Goal: Information Seeking & Learning: Learn about a topic

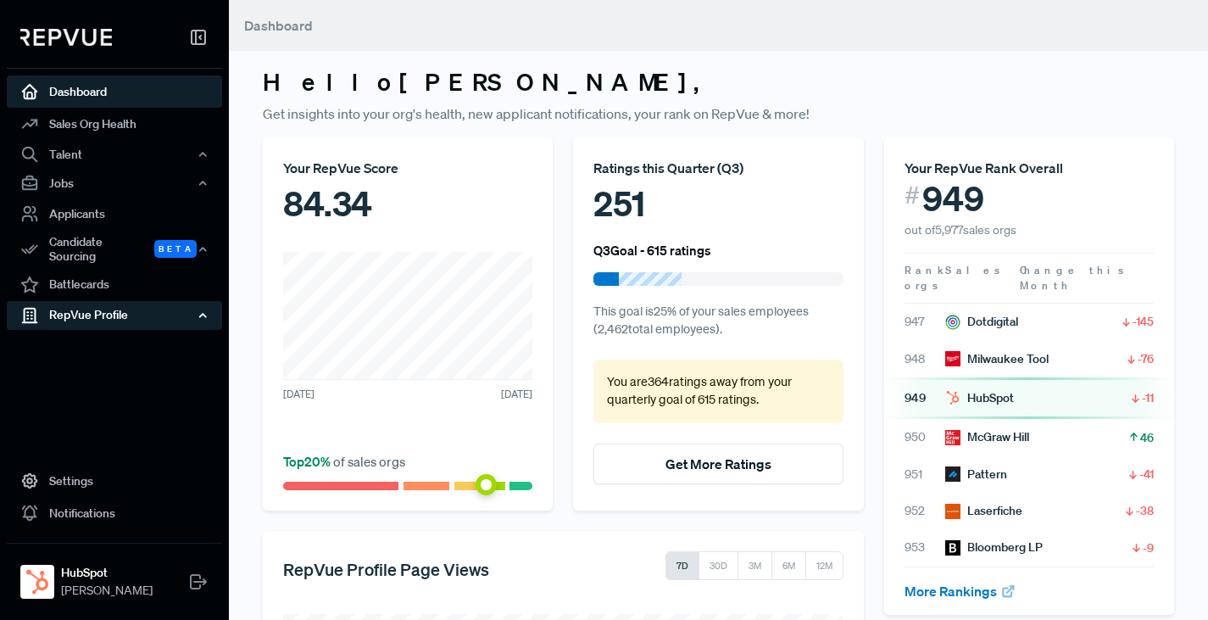
click at [72, 311] on div "RepVue Profile" at bounding box center [114, 315] width 215 height 29
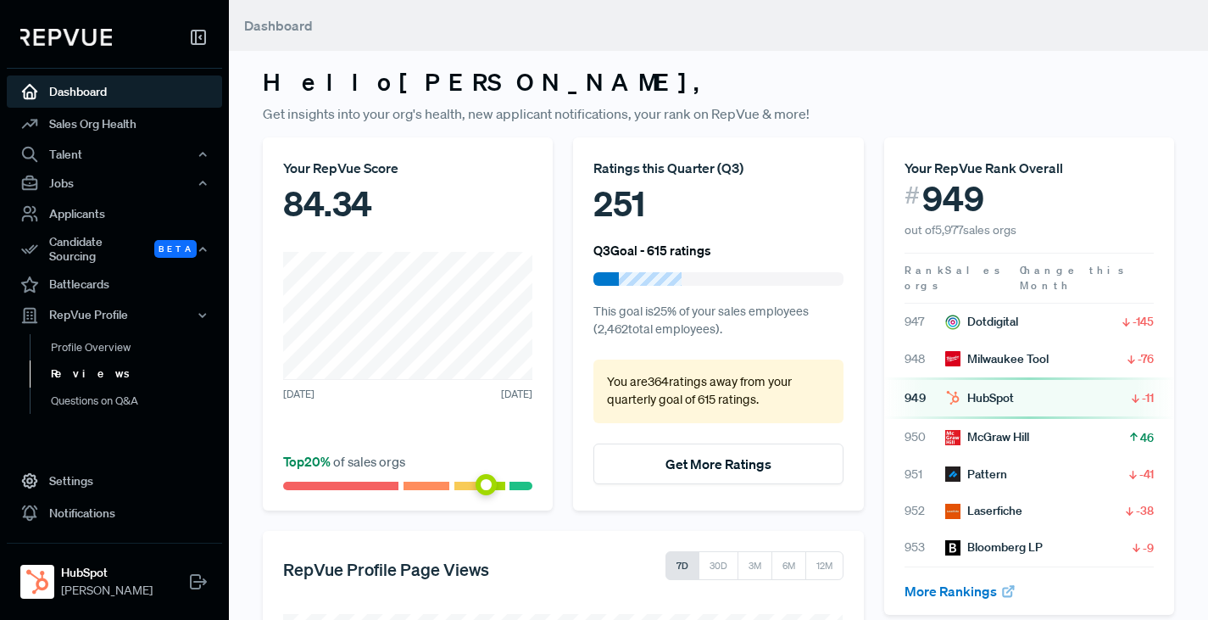
click at [72, 367] on link "Reviews" at bounding box center [137, 373] width 215 height 27
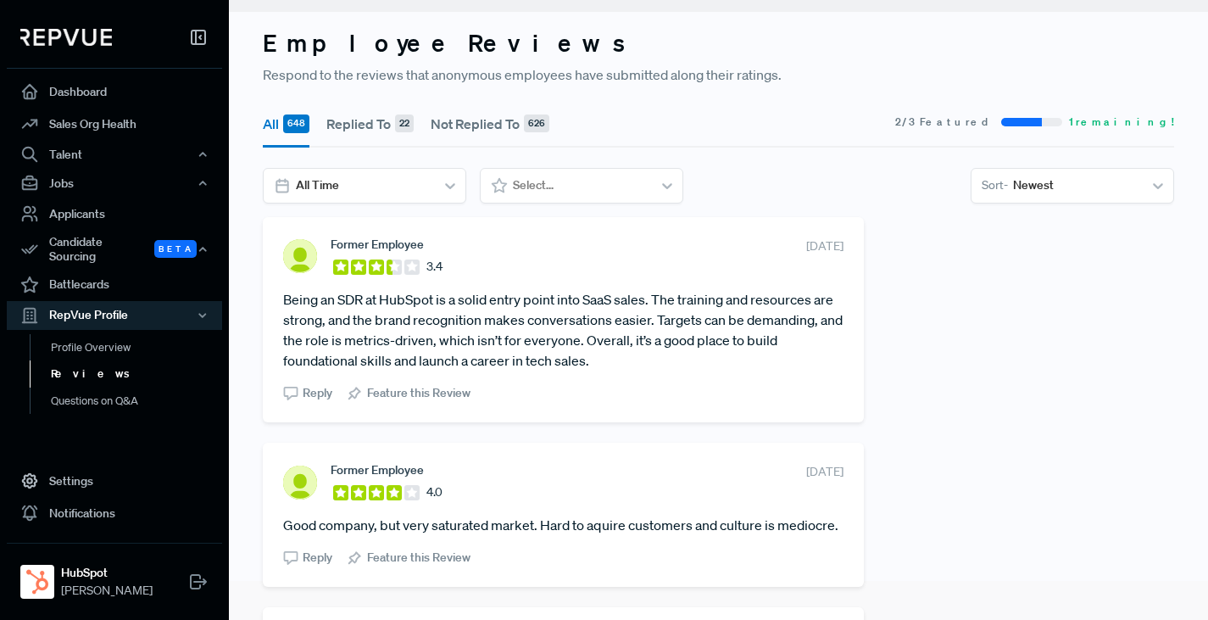
scroll to position [40, 0]
click at [87, 390] on link "Questions on Q&A" at bounding box center [137, 401] width 215 height 27
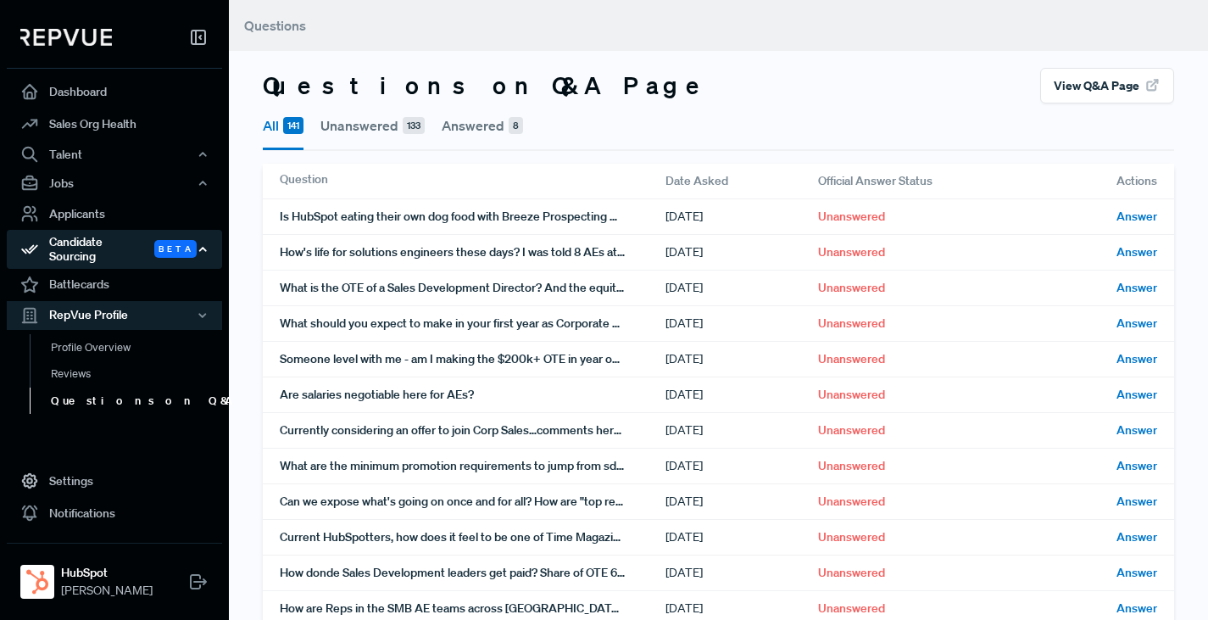
click at [94, 247] on div "Candidate Sourcing Beta" at bounding box center [114, 249] width 215 height 39
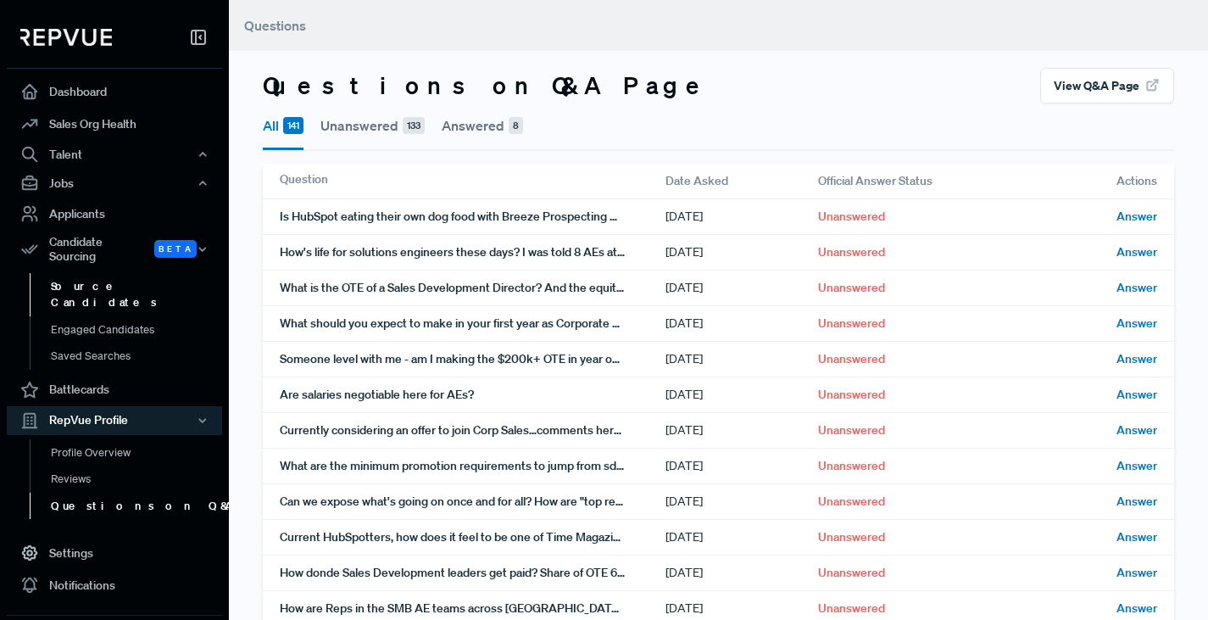
click at [98, 275] on link "Source Candidates" at bounding box center [137, 294] width 215 height 43
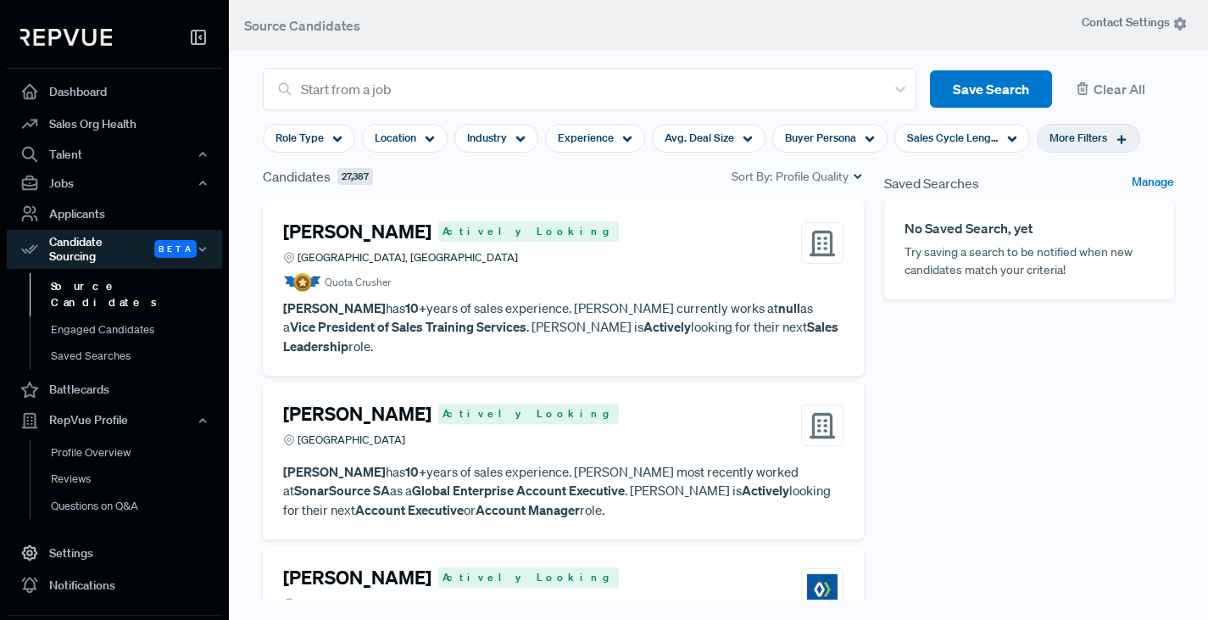
click at [1087, 136] on span "More Filters" at bounding box center [1079, 138] width 58 height 16
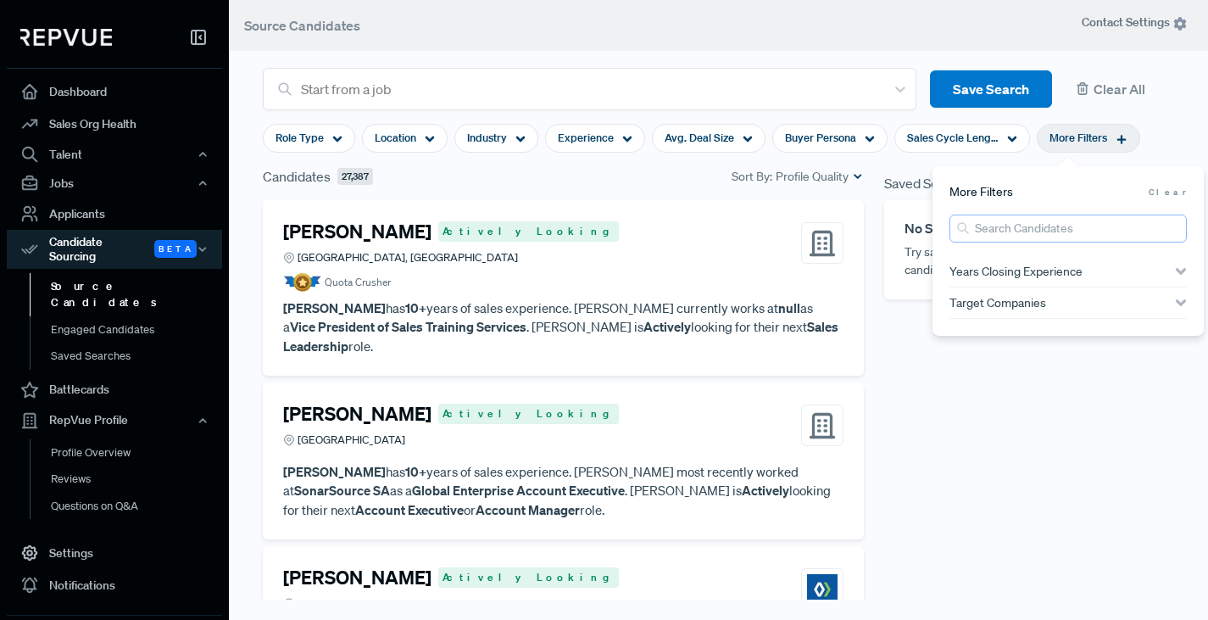
click at [1012, 233] on input "search" at bounding box center [1068, 229] width 237 height 28
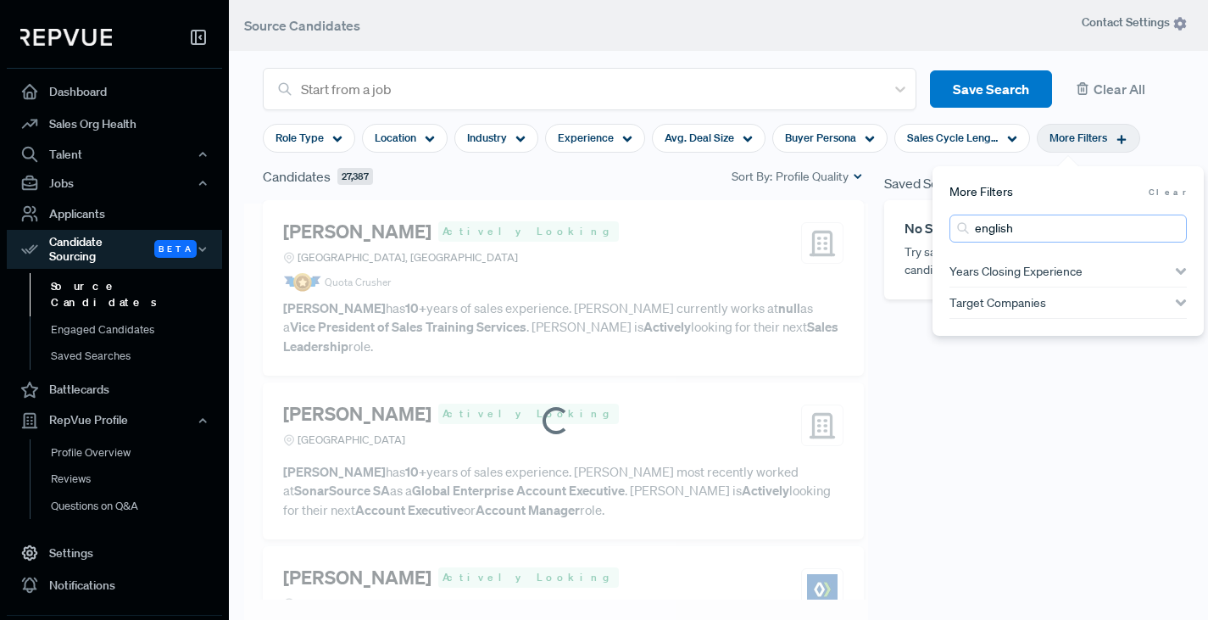
type input "english lit"
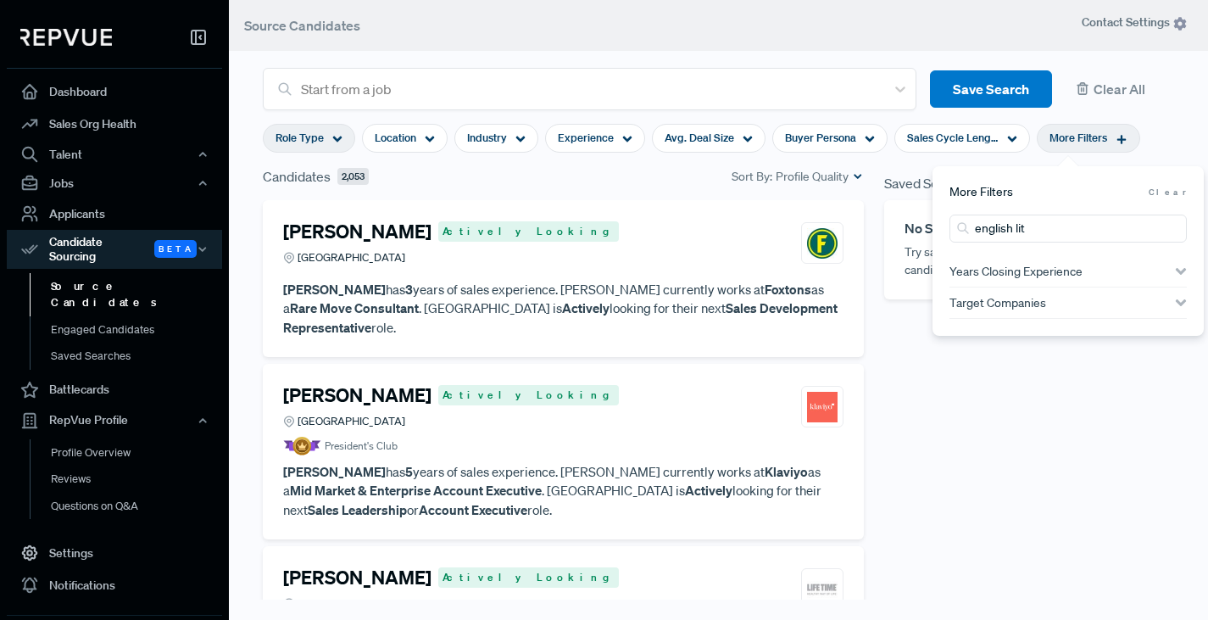
click at [342, 139] on div "Role Type" at bounding box center [309, 138] width 92 height 29
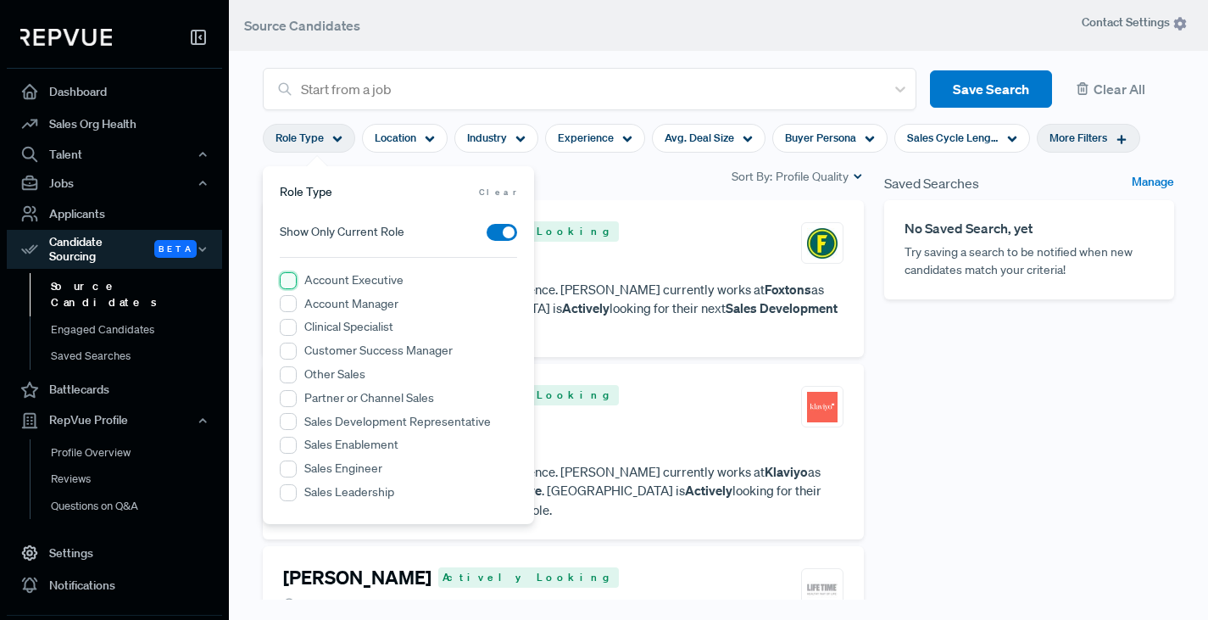
click at [289, 279] on Executive "Account Executive" at bounding box center [288, 280] width 17 height 17
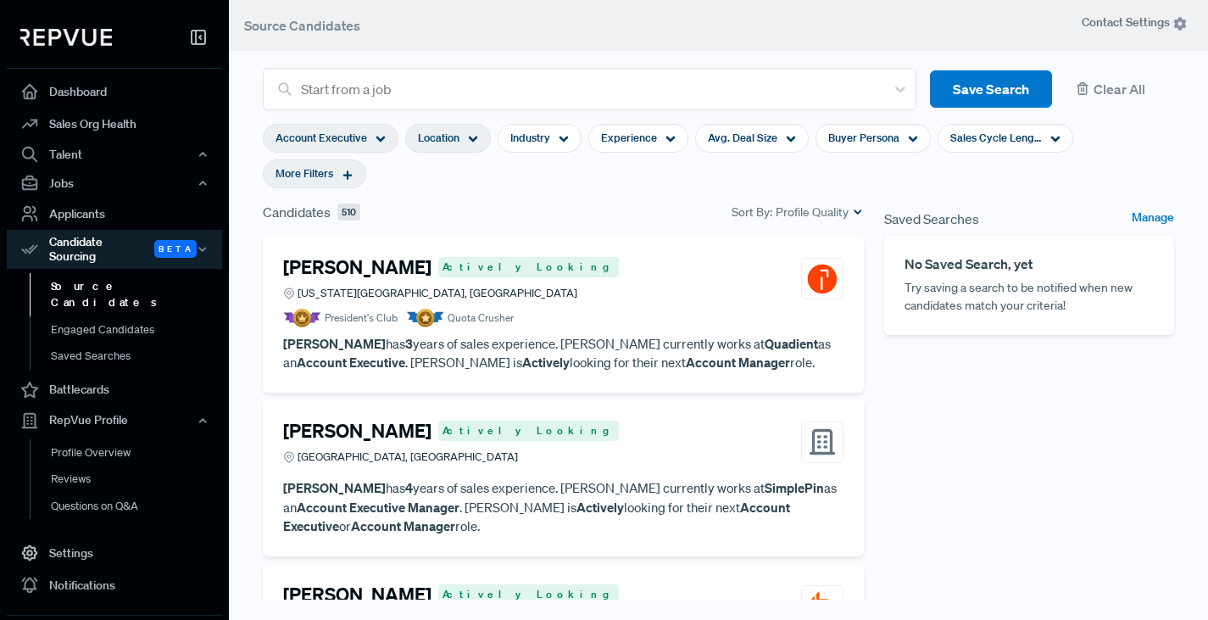
click at [473, 139] on use at bounding box center [473, 140] width 9 height 6
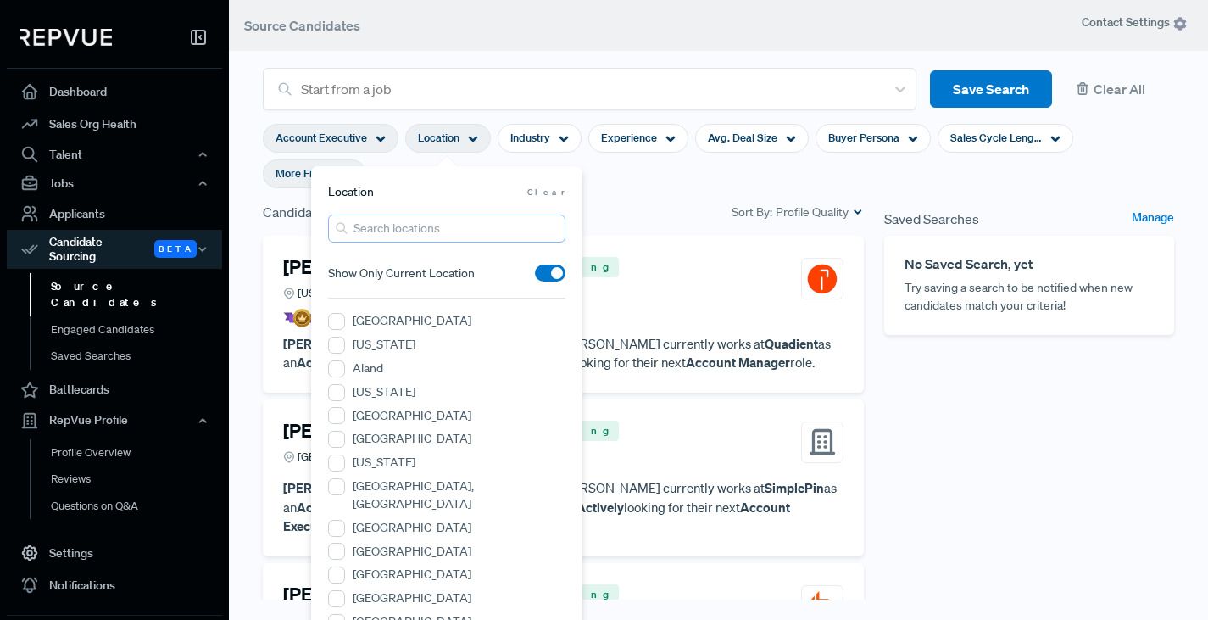
click at [408, 231] on input "search" at bounding box center [446, 229] width 237 height 28
type input "new york"
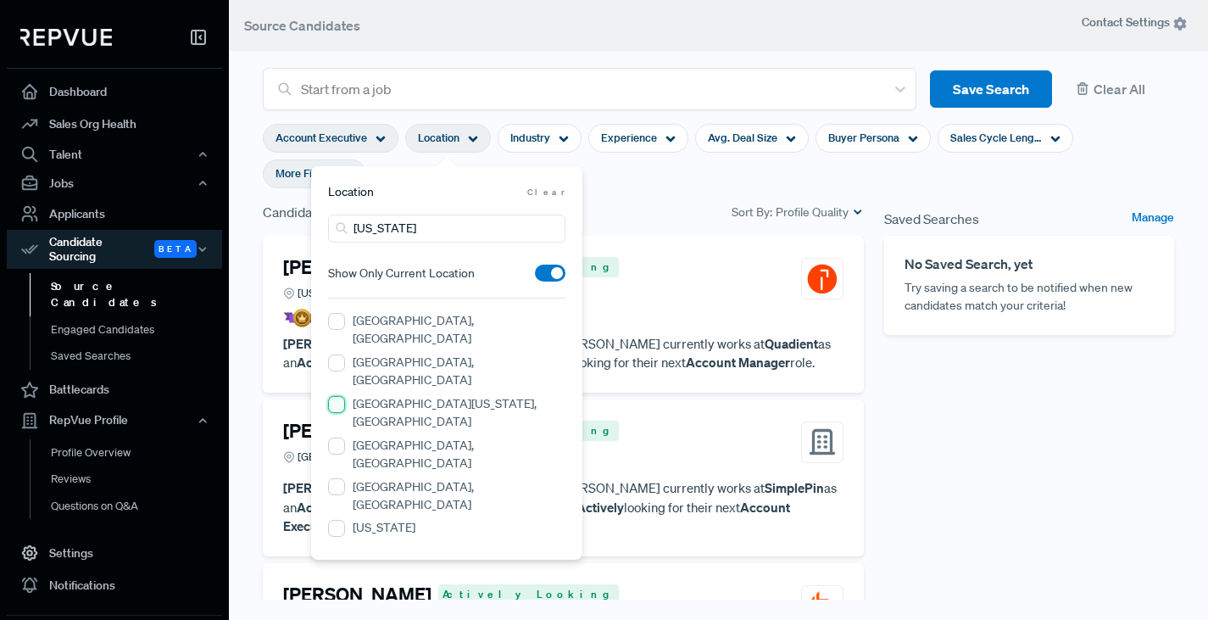
click at [337, 396] on NY "Greater New York City Area, NY" at bounding box center [336, 404] width 17 height 17
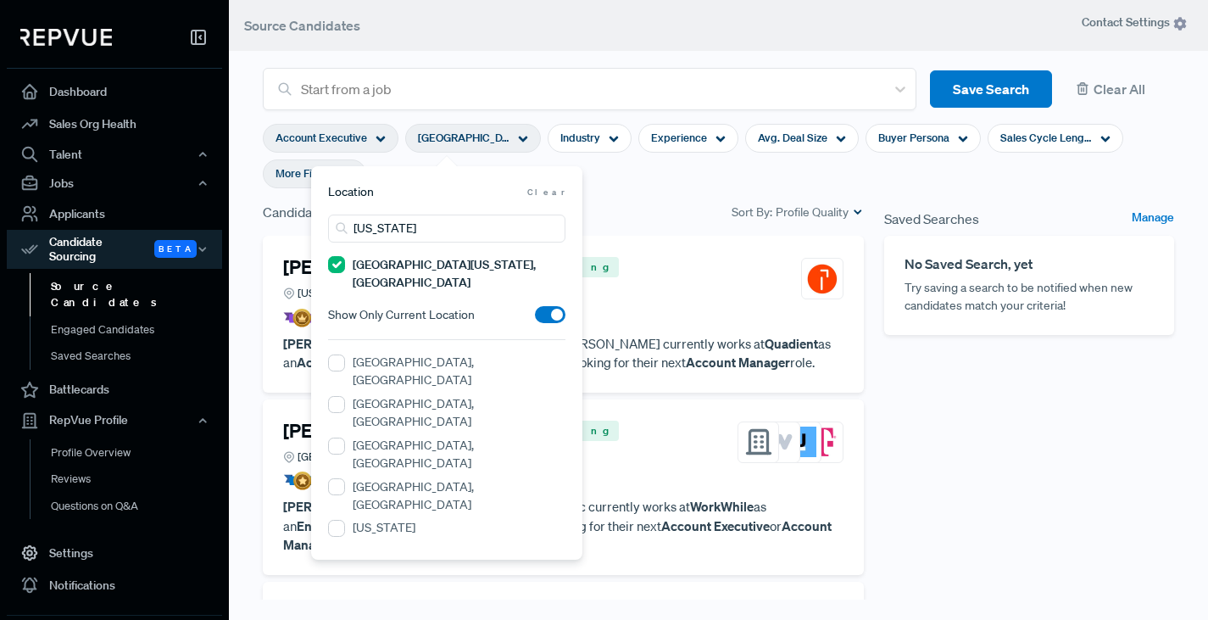
click at [653, 173] on section "Account Executive Greater New York City Area, NY Industry Experience Avg. Deal …" at bounding box center [719, 156] width 912 height 92
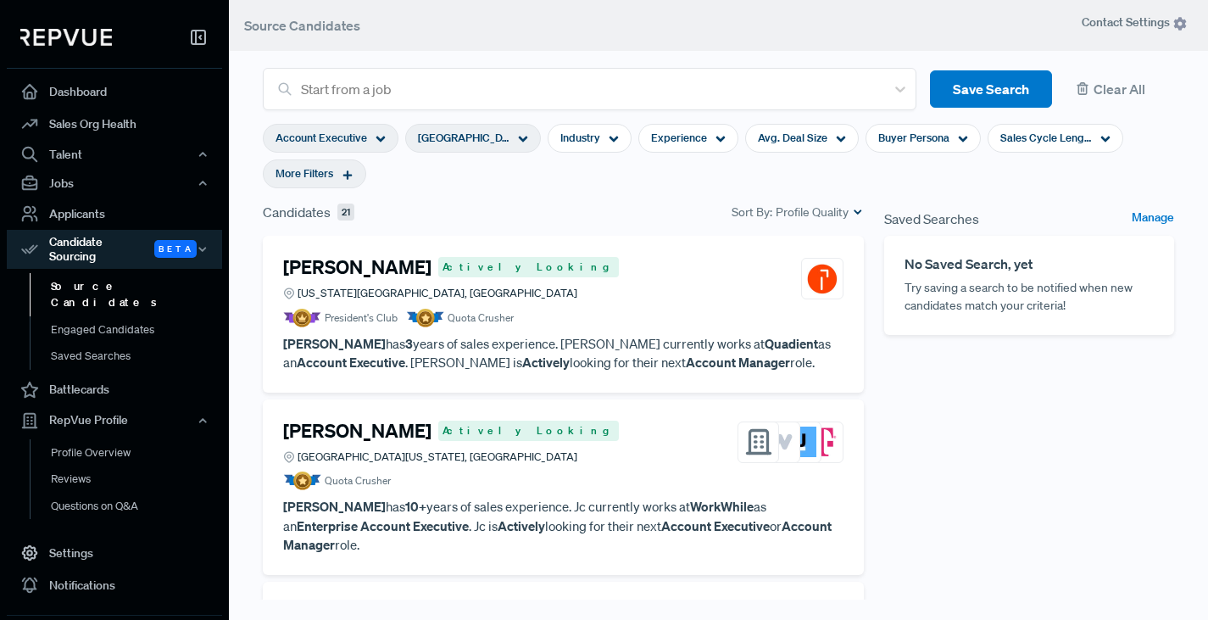
click at [555, 318] on article "President's Club Quota Crusher" at bounding box center [563, 318] width 561 height 19
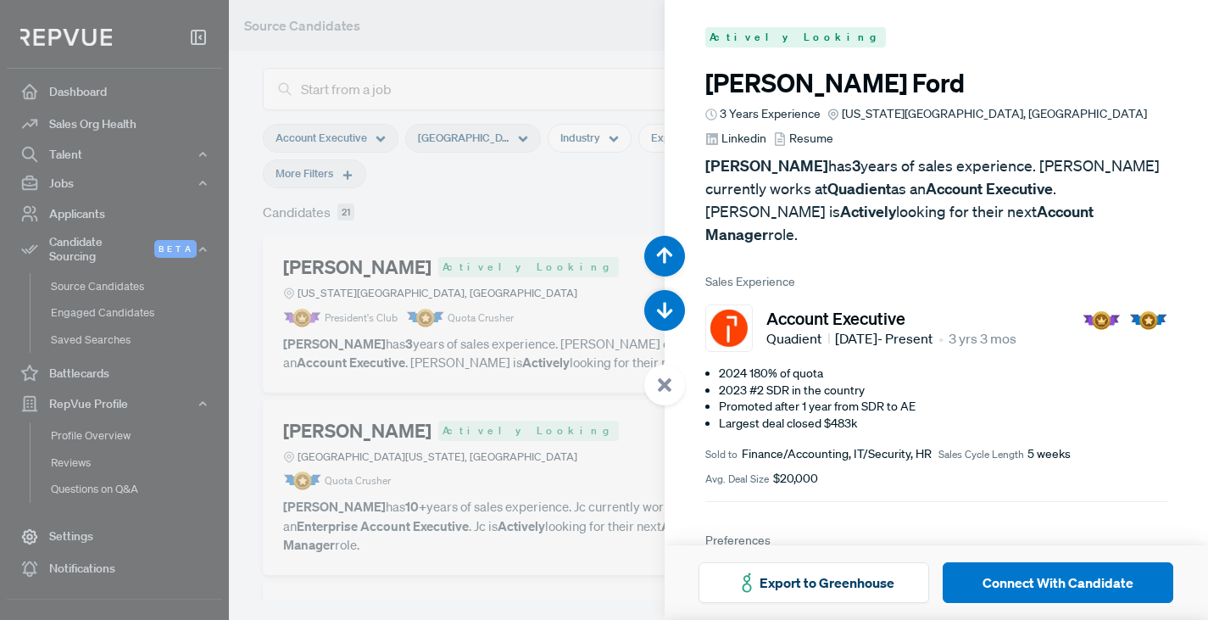
click at [588, 50] on div at bounding box center [604, 310] width 1208 height 620
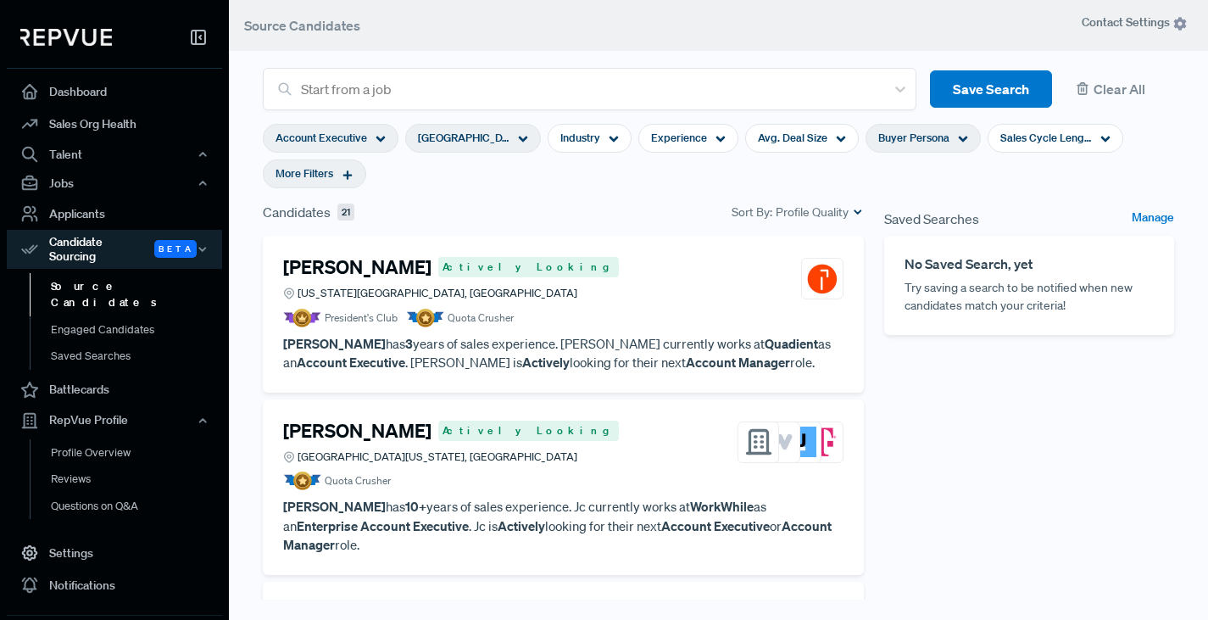
click at [920, 135] on span "Buyer Persona" at bounding box center [914, 138] width 71 height 16
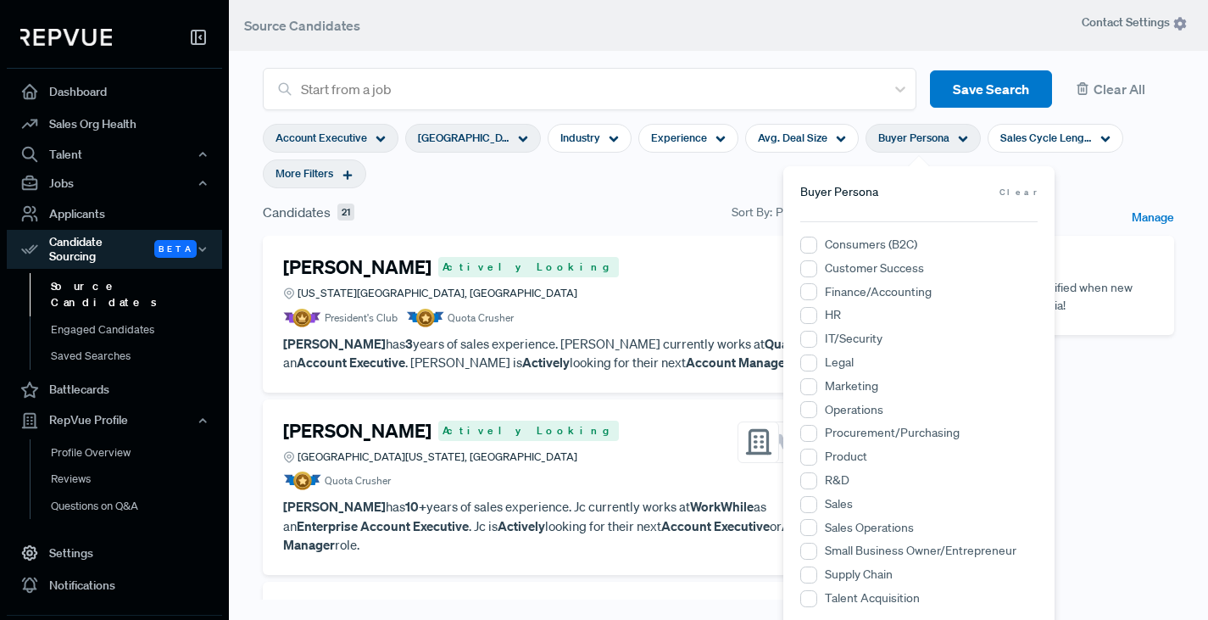
click at [585, 323] on article "President's Club Quota Crusher" at bounding box center [563, 318] width 561 height 19
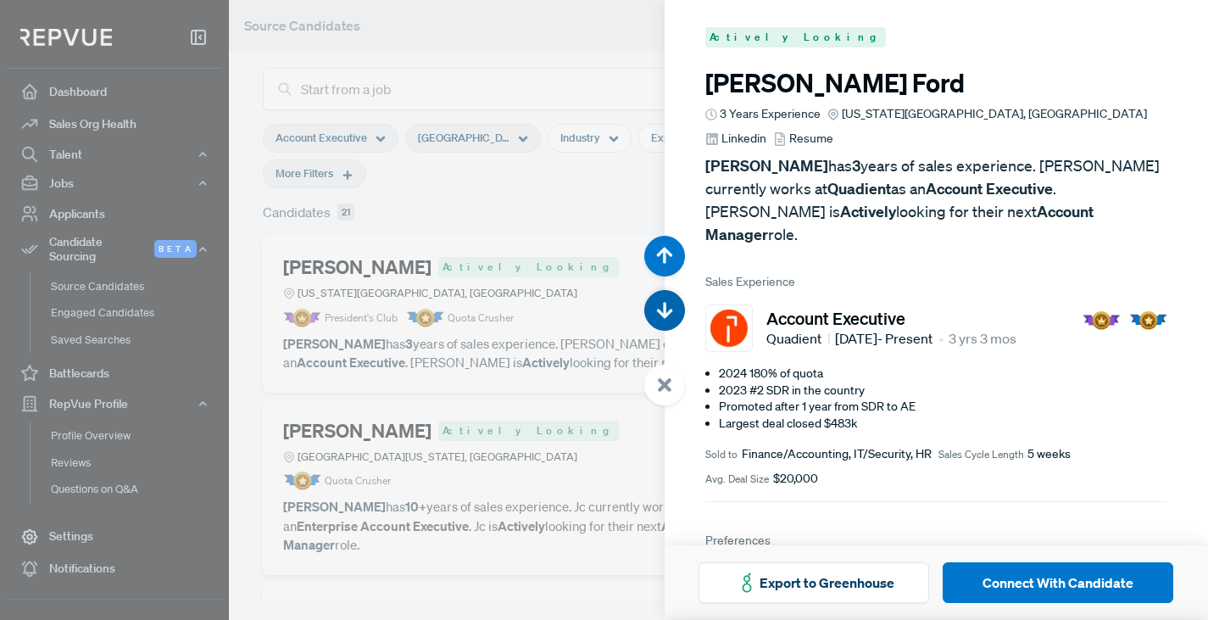
click at [665, 315] on use "button" at bounding box center [665, 311] width 16 height 16
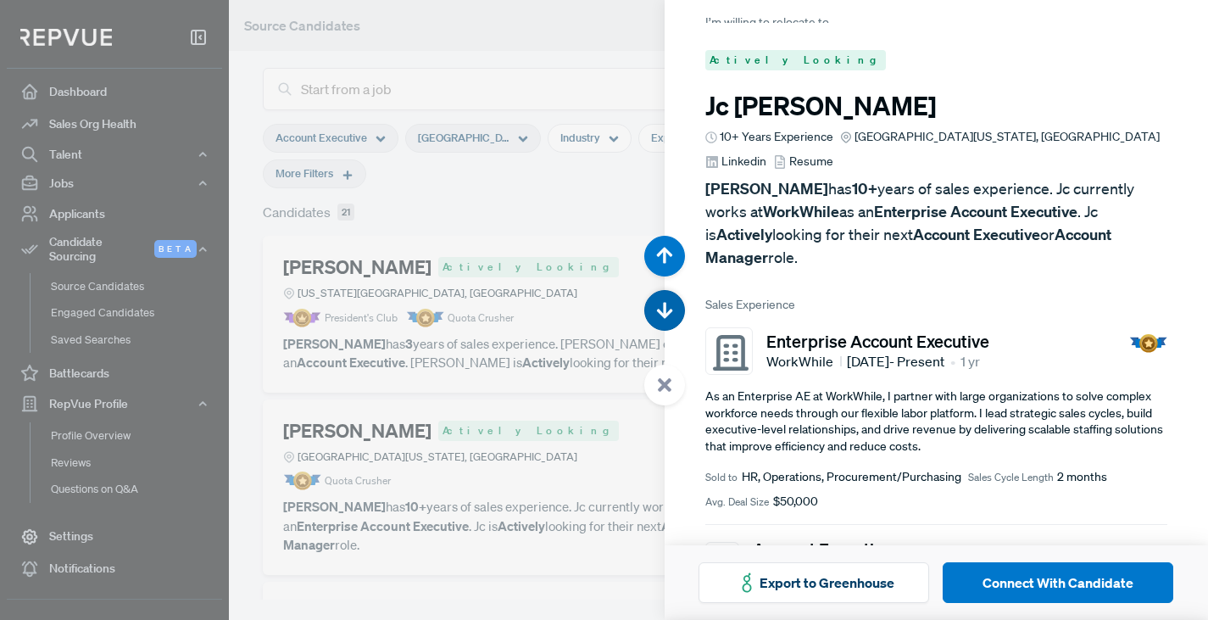
scroll to position [620, 0]
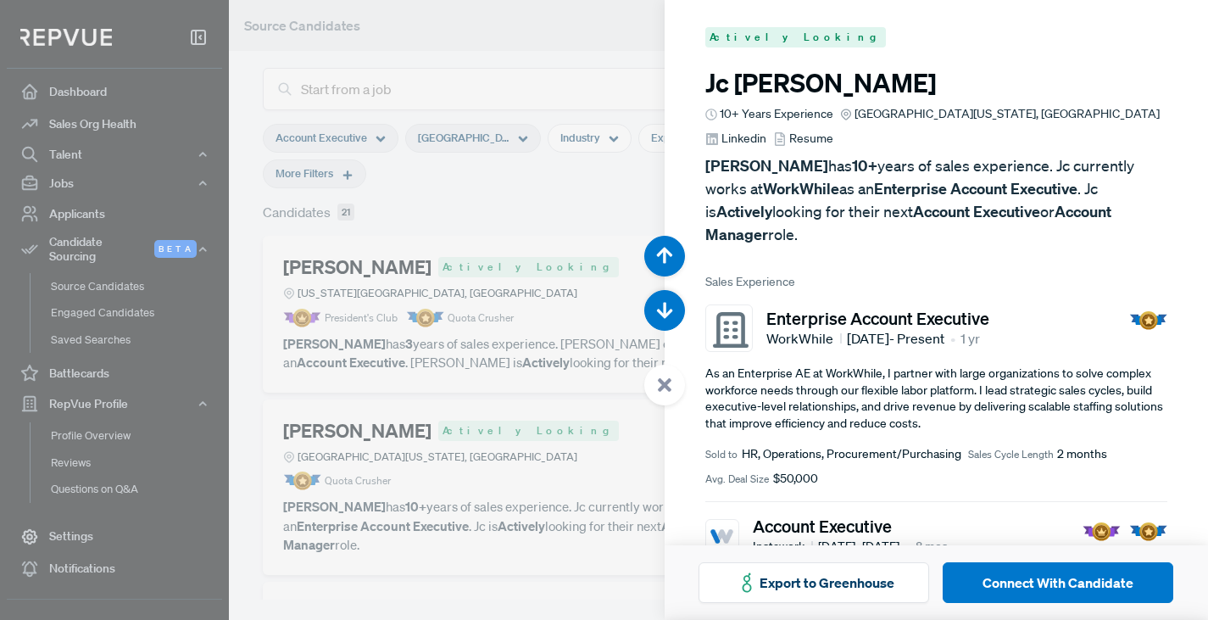
click at [541, 62] on div at bounding box center [604, 310] width 1208 height 620
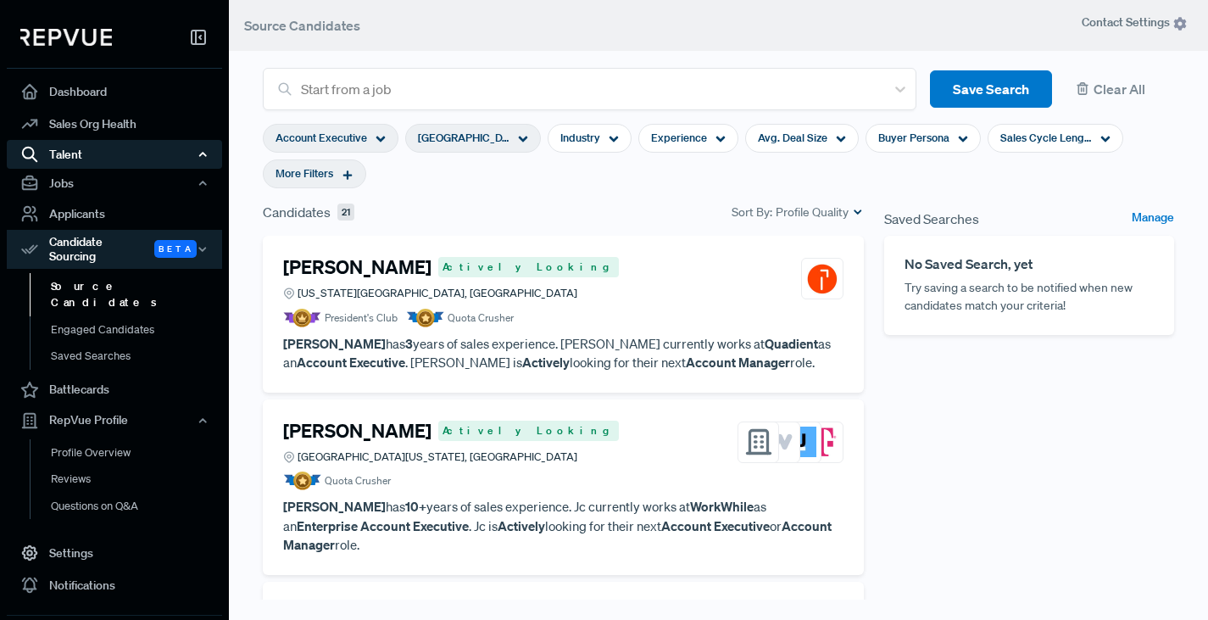
click at [77, 156] on div "Talent" at bounding box center [114, 154] width 215 height 29
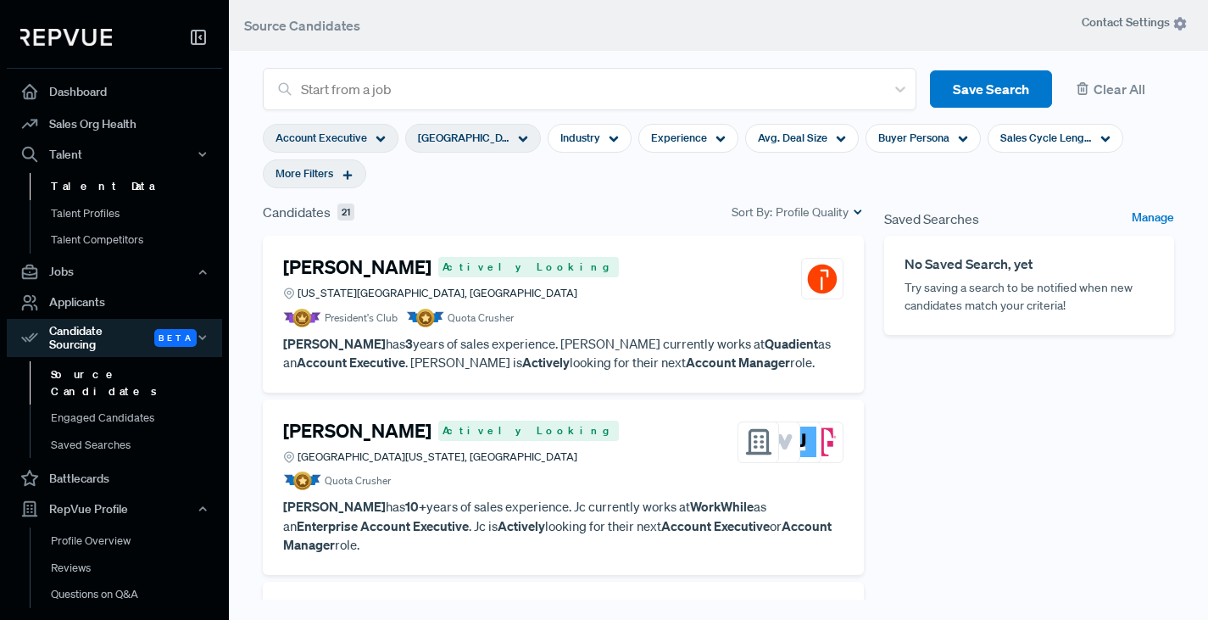
click at [85, 184] on link "Talent Data" at bounding box center [137, 186] width 215 height 27
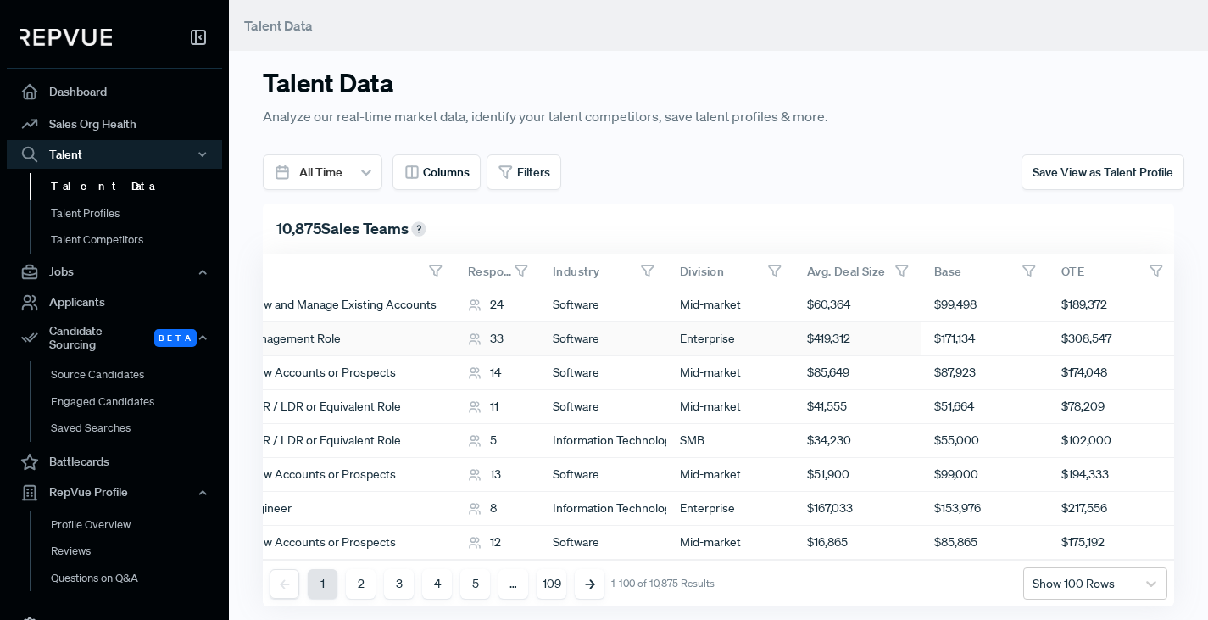
scroll to position [0, 527]
click at [522, 174] on span "Filters" at bounding box center [533, 173] width 33 height 18
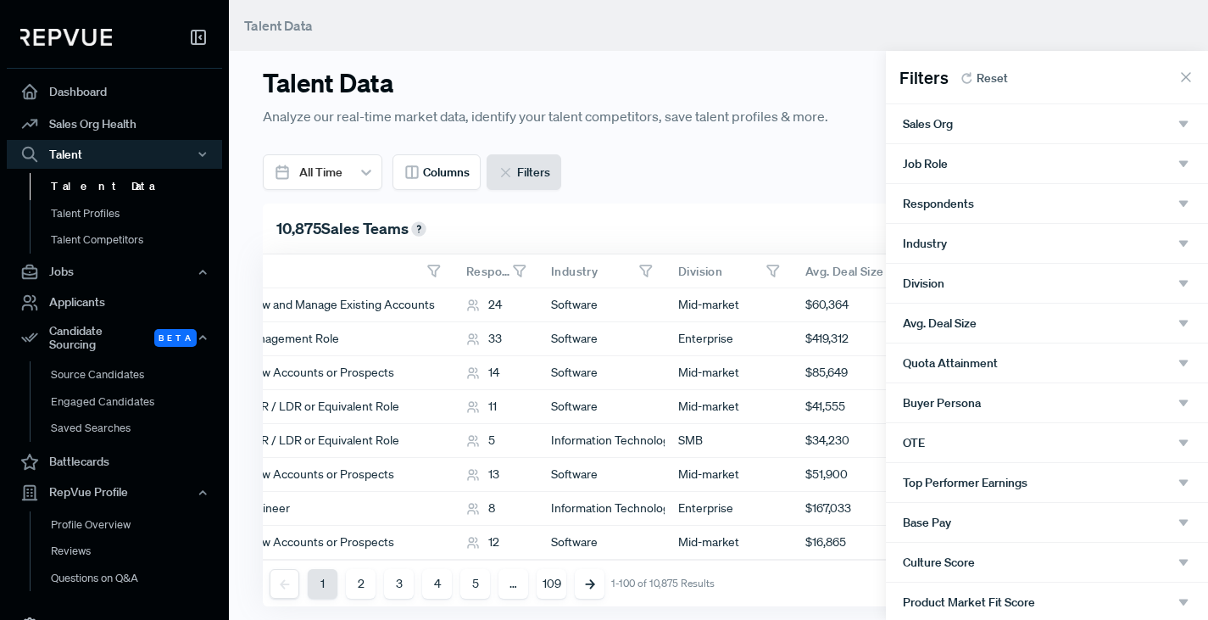
click at [986, 118] on div "Sales Org" at bounding box center [1047, 123] width 288 height 15
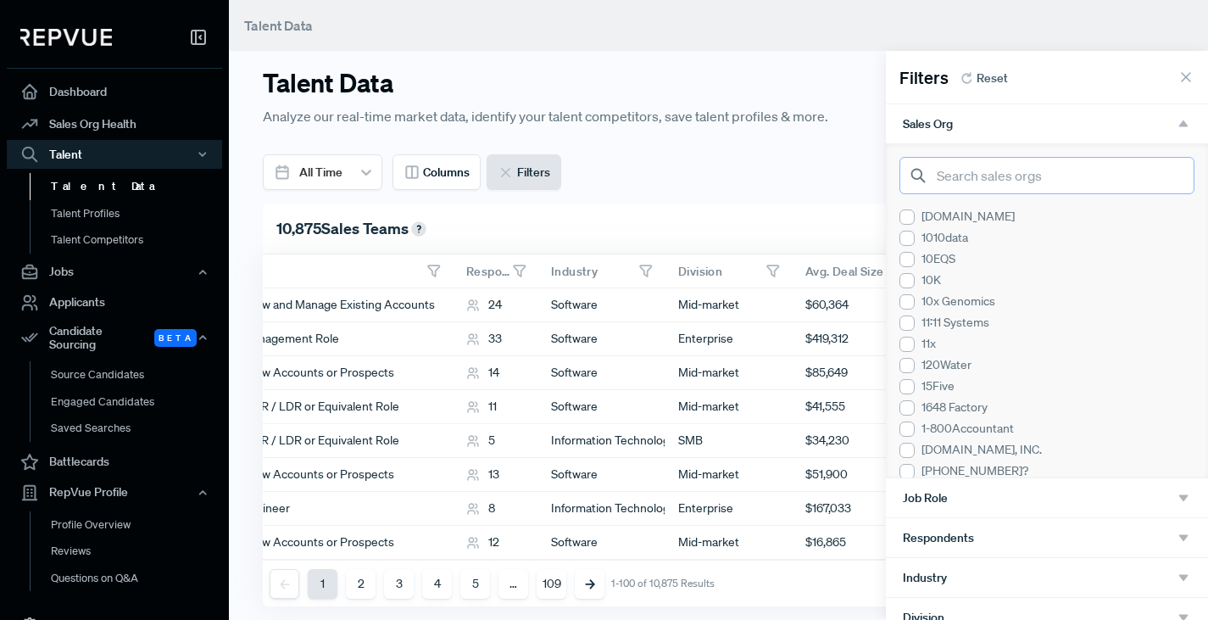
click at [995, 175] on input "search" at bounding box center [1047, 175] width 295 height 37
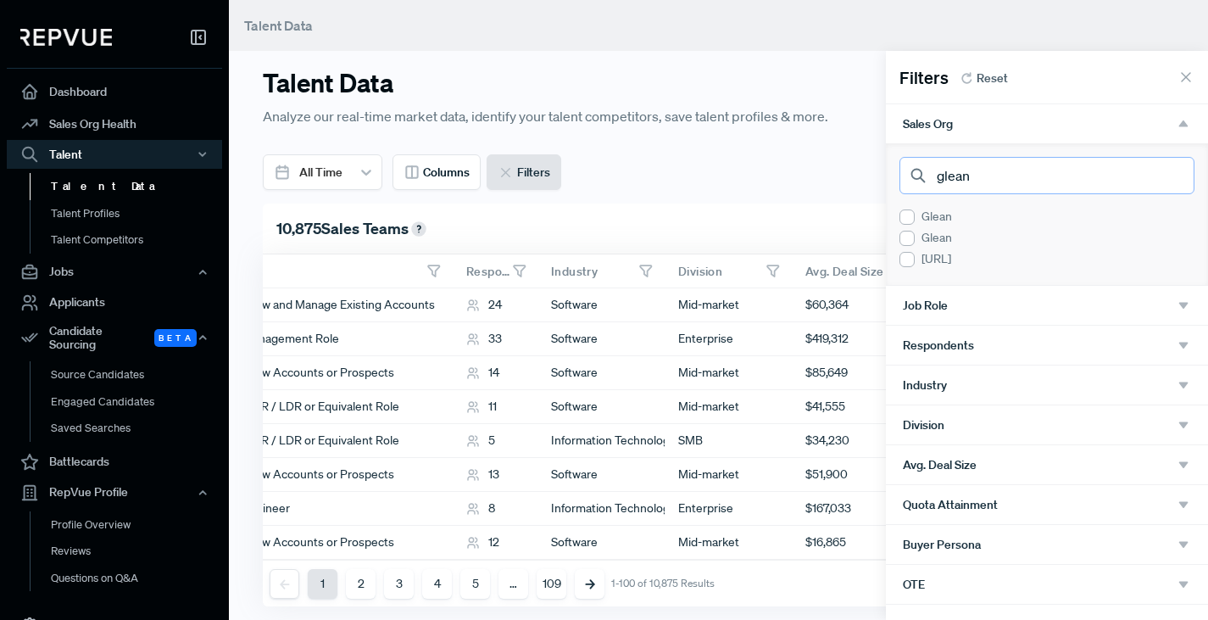
type input "glean"
click at [929, 217] on div "Glean" at bounding box center [1047, 217] width 295 height 18
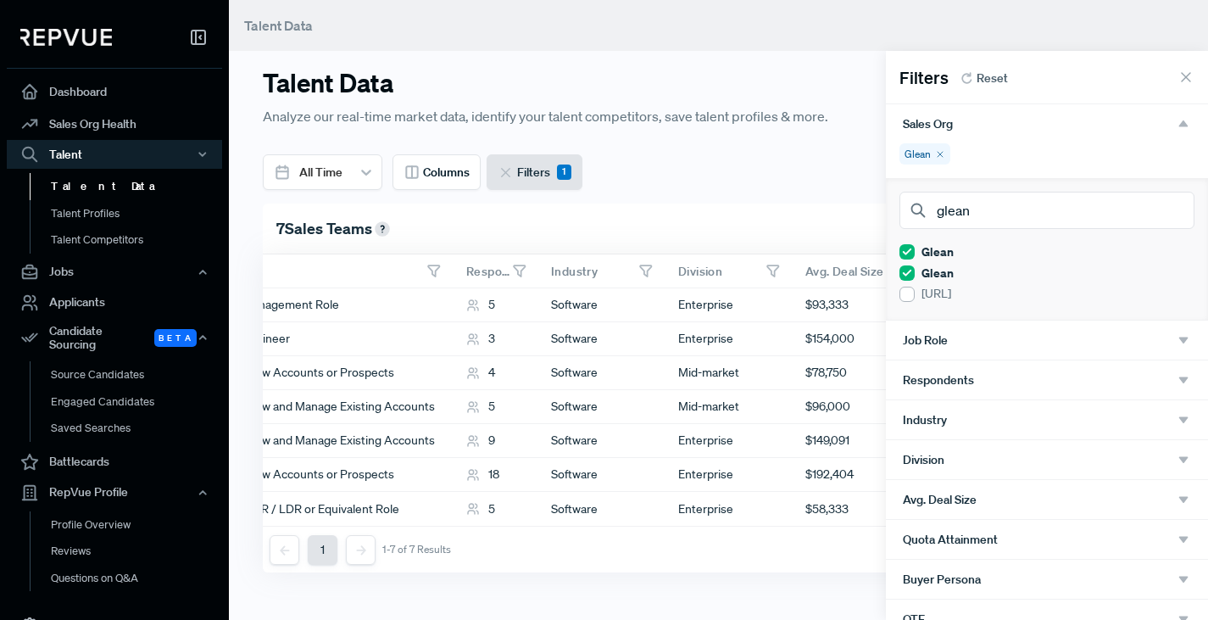
click at [906, 292] on div at bounding box center [907, 294] width 15 height 15
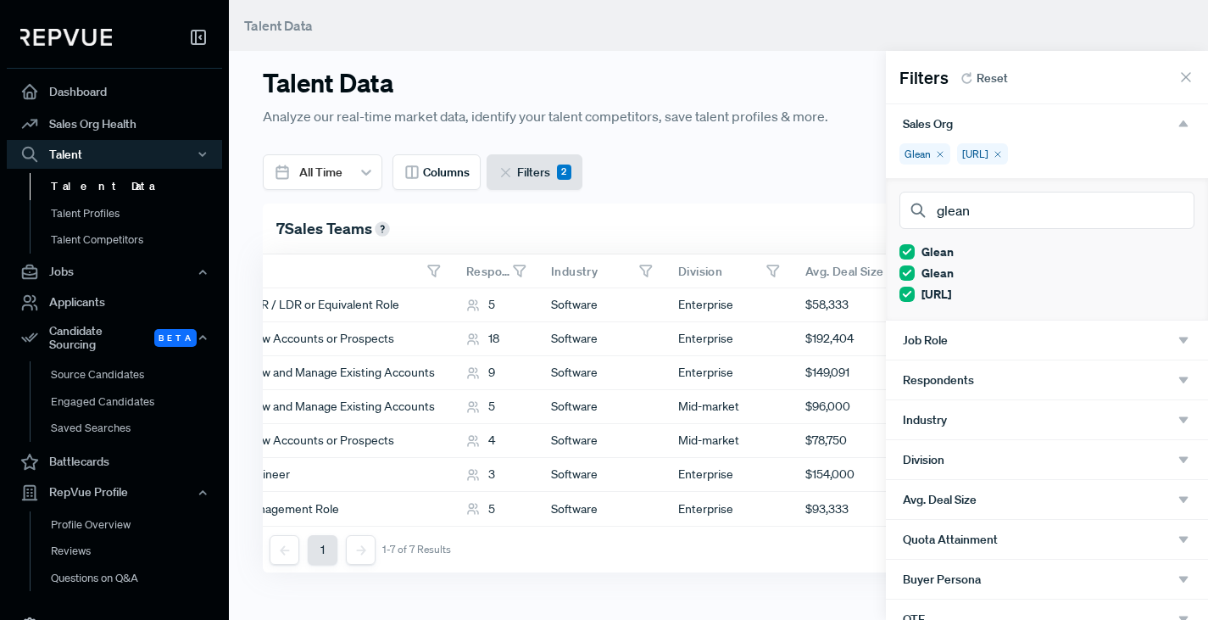
click at [745, 189] on div at bounding box center [604, 310] width 1208 height 620
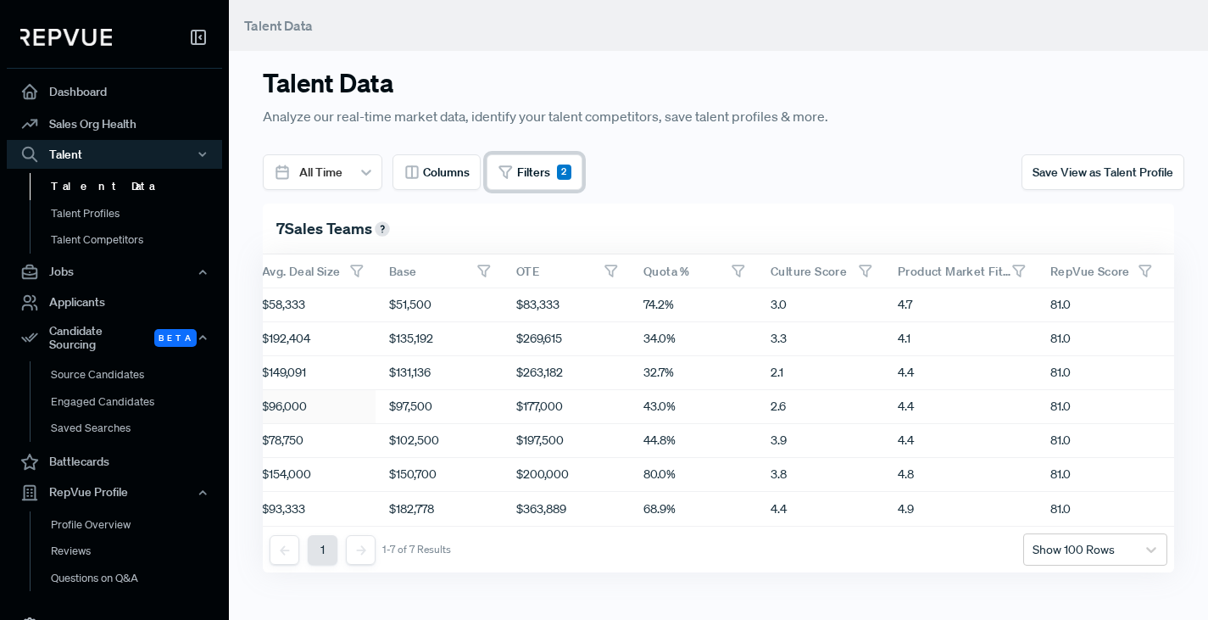
scroll to position [0, 1076]
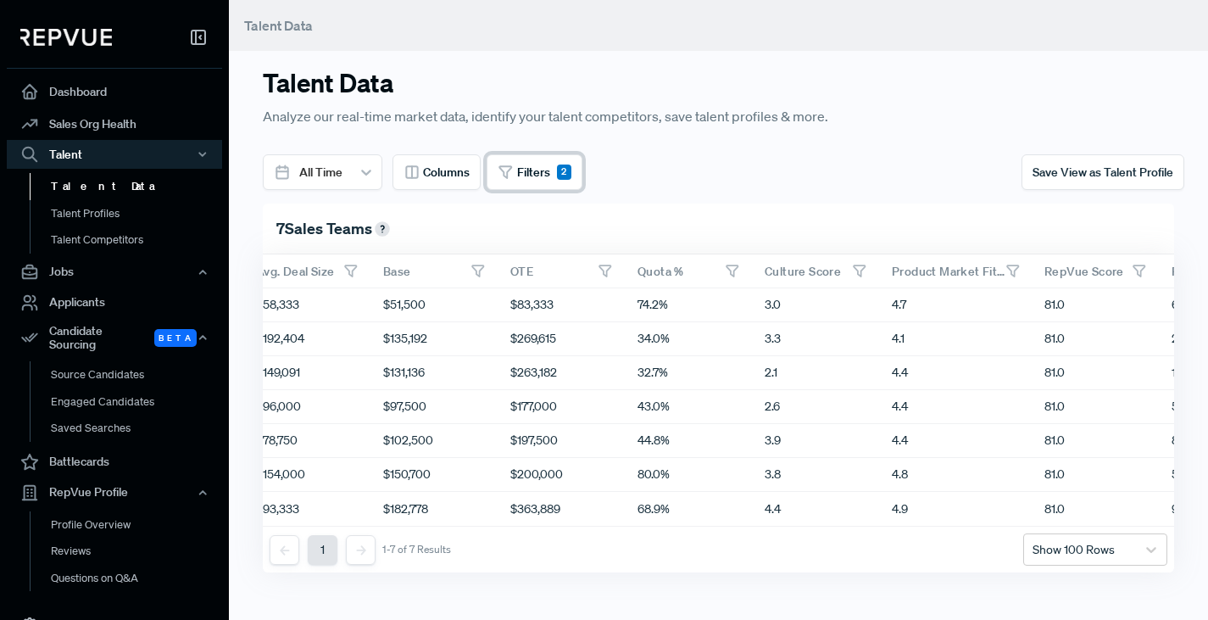
click at [542, 167] on span "Filters" at bounding box center [533, 173] width 33 height 18
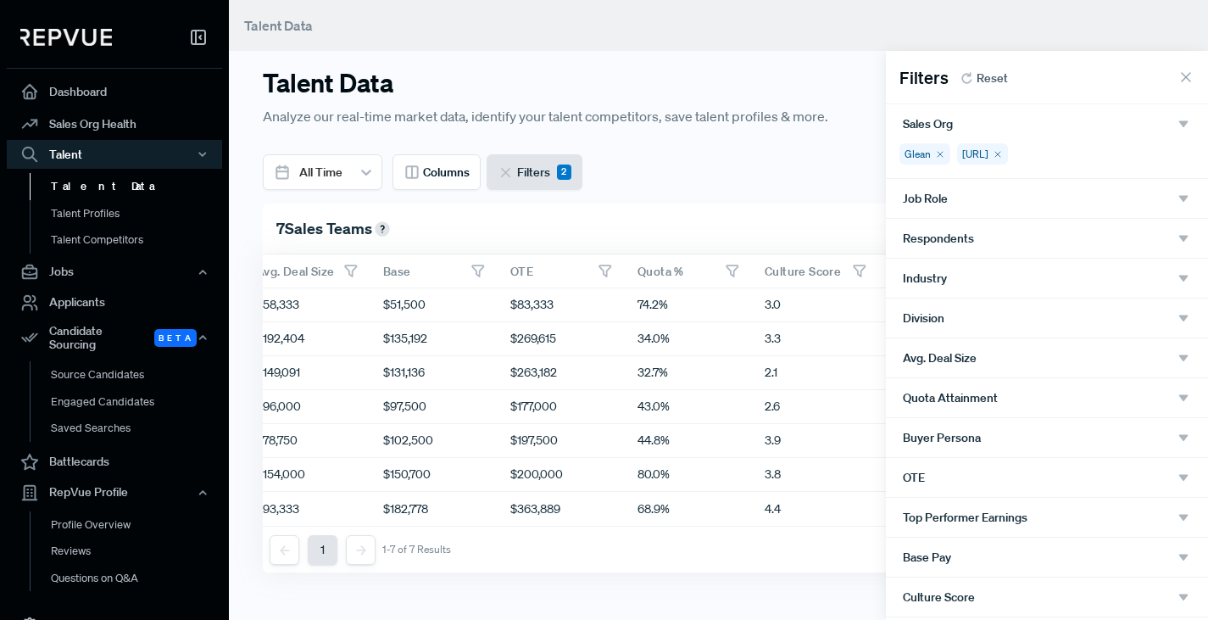
click at [944, 155] on icon at bounding box center [940, 154] width 10 height 10
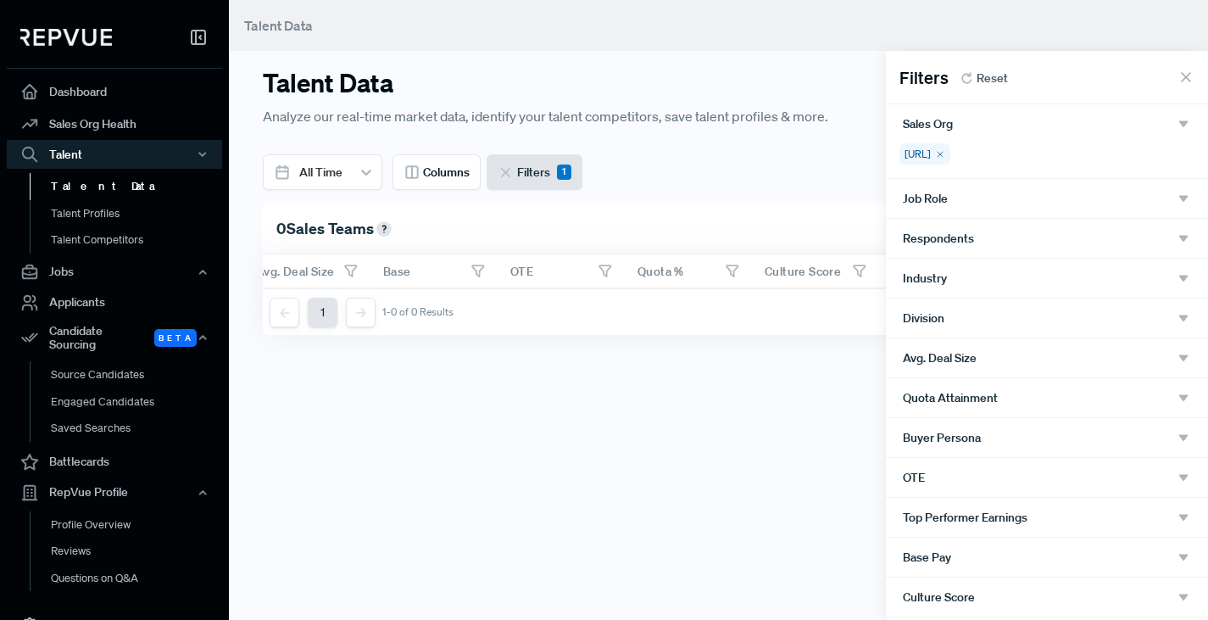
click at [944, 155] on div "Glean.ai" at bounding box center [925, 153] width 51 height 21
